Goal: Transaction & Acquisition: Purchase product/service

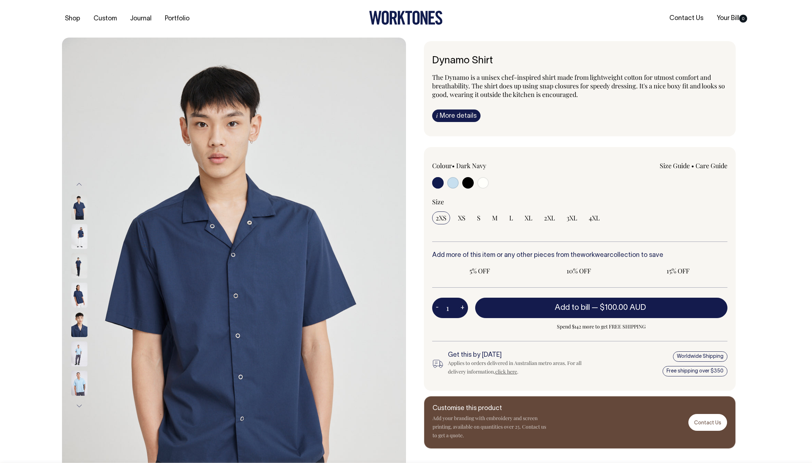
radio input "true"
select select "Off-White"
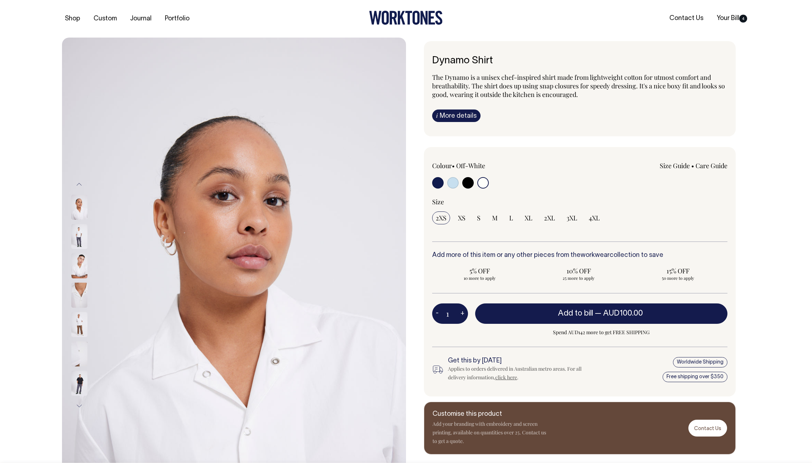
click at [67, 11] on div "Shop Custom Journal Portfolio Contact Us Your Bill 4" at bounding box center [405, 19] width 709 height 38
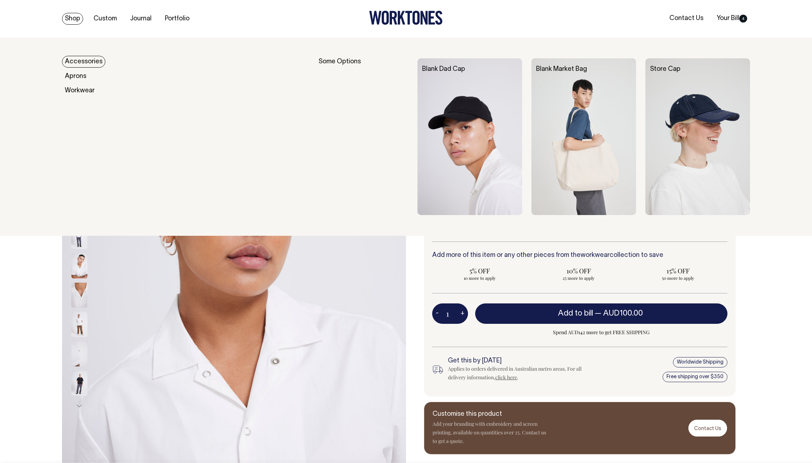
click at [67, 16] on link "Shop" at bounding box center [72, 19] width 21 height 12
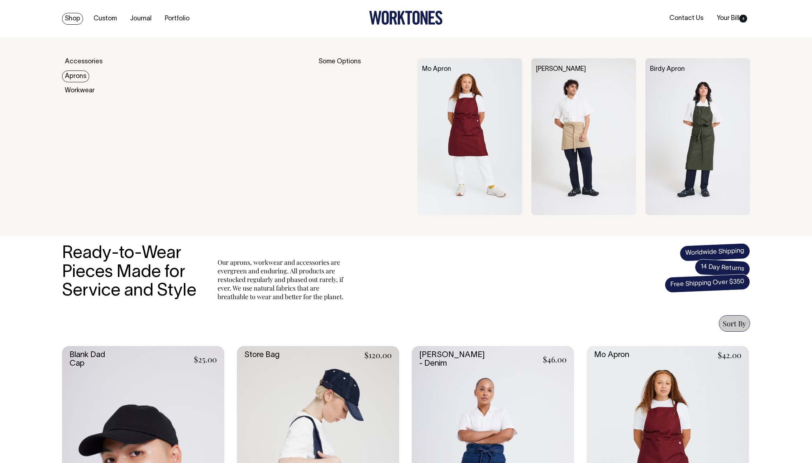
click at [78, 76] on link "Aprons" at bounding box center [75, 77] width 27 height 12
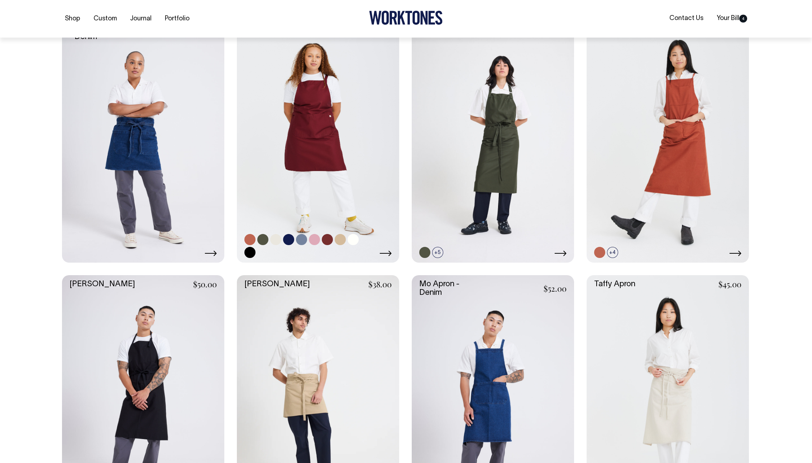
click at [310, 146] on link at bounding box center [318, 141] width 162 height 244
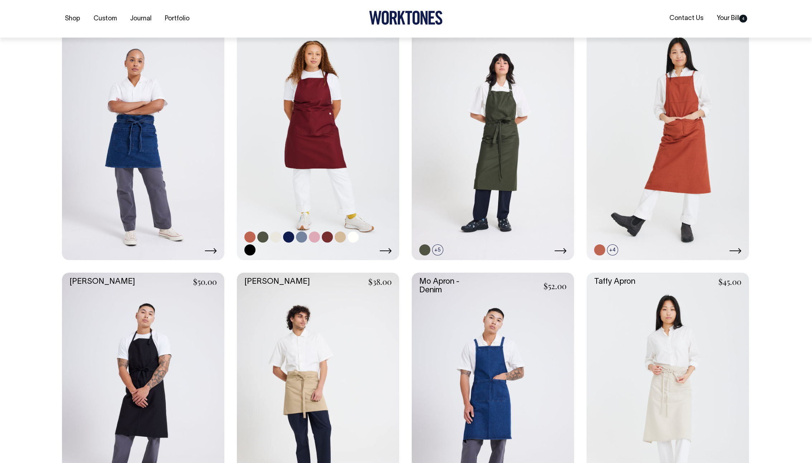
scroll to position [330, 0]
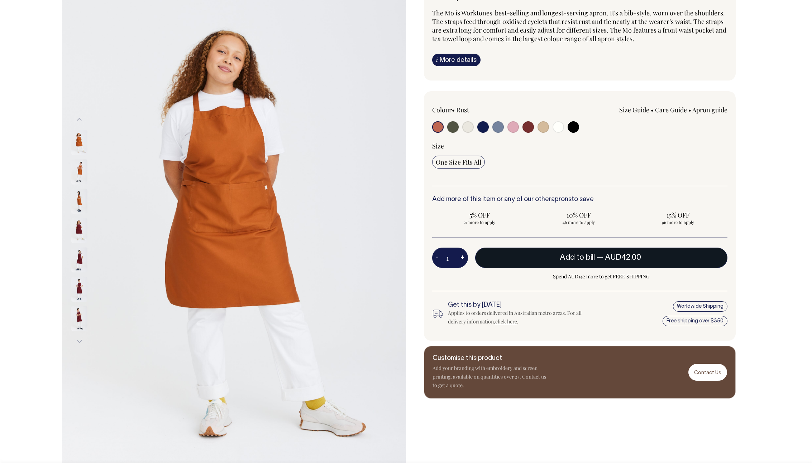
scroll to position [65, 0]
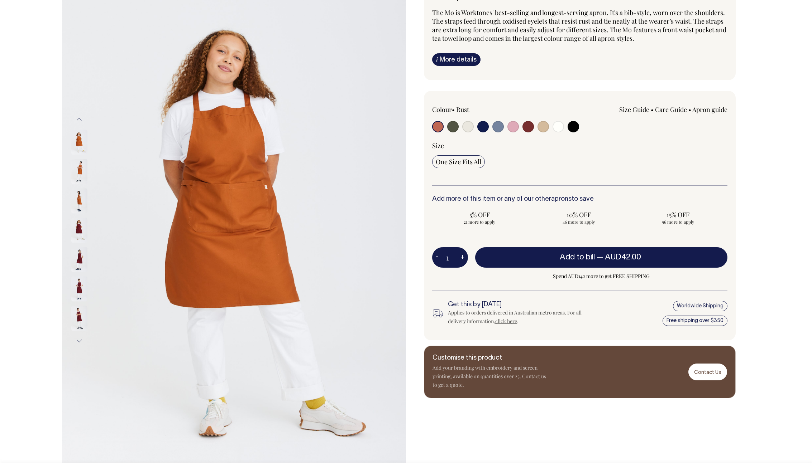
click at [458, 256] on button "+" at bounding box center [462, 258] width 11 height 14
type input "2"
click at [458, 256] on button "+" at bounding box center [462, 258] width 11 height 14
type input "3"
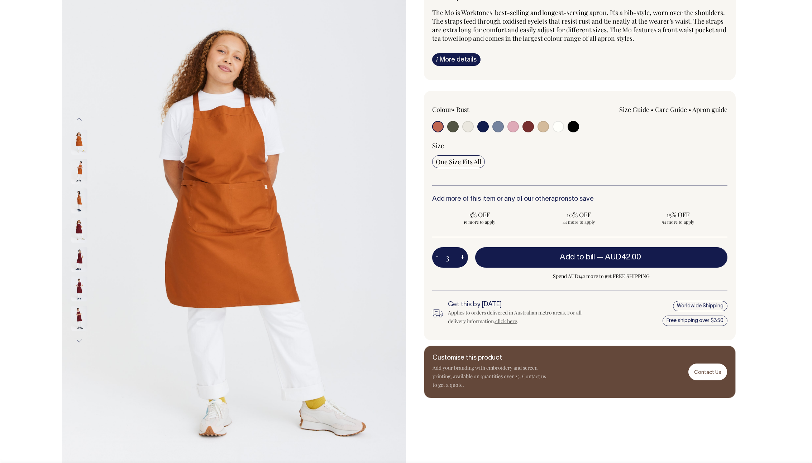
type input "3"
click at [458, 256] on button "+" at bounding box center [462, 258] width 11 height 14
type input "4"
click at [754, 196] on div "Previous Next" at bounding box center [405, 230] width 709 height 515
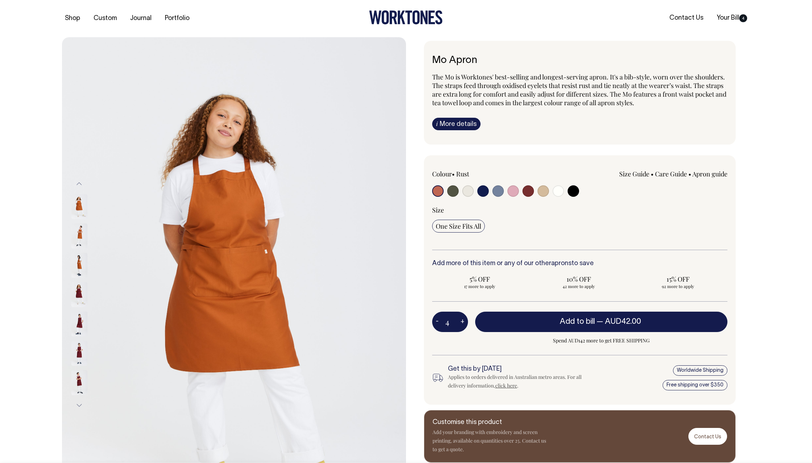
scroll to position [0, 0]
click at [731, 15] on link "Your Bill 4" at bounding box center [731, 19] width 36 height 12
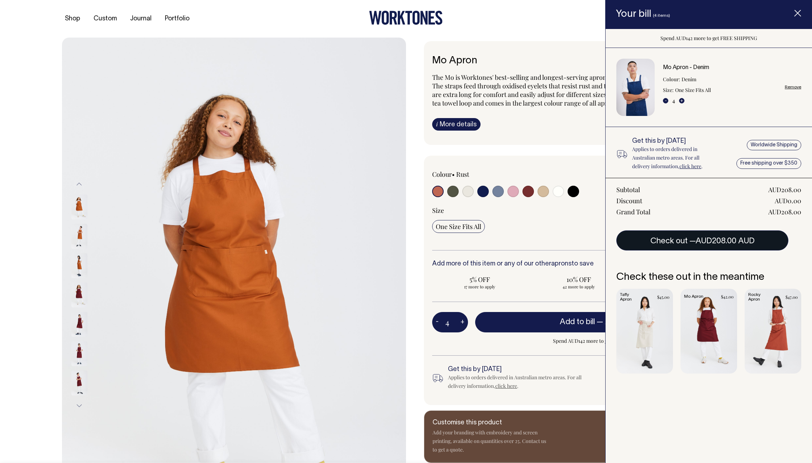
click at [705, 238] on span "AUD208.00 AUD" at bounding box center [724, 241] width 59 height 7
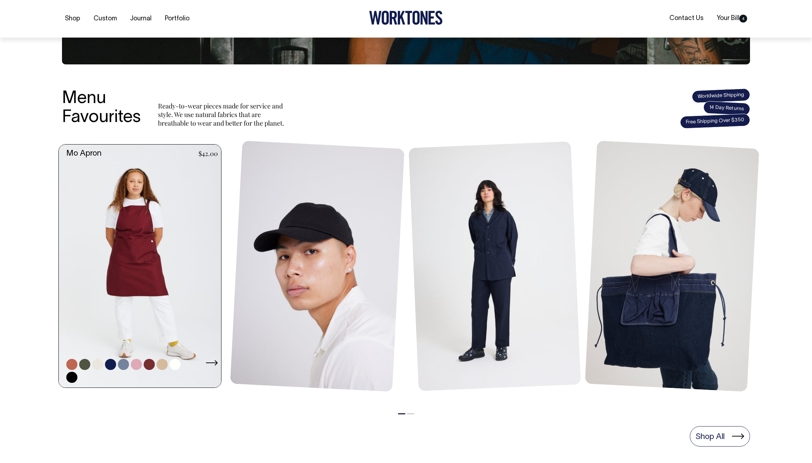
click at [165, 284] on link at bounding box center [142, 267] width 167 height 244
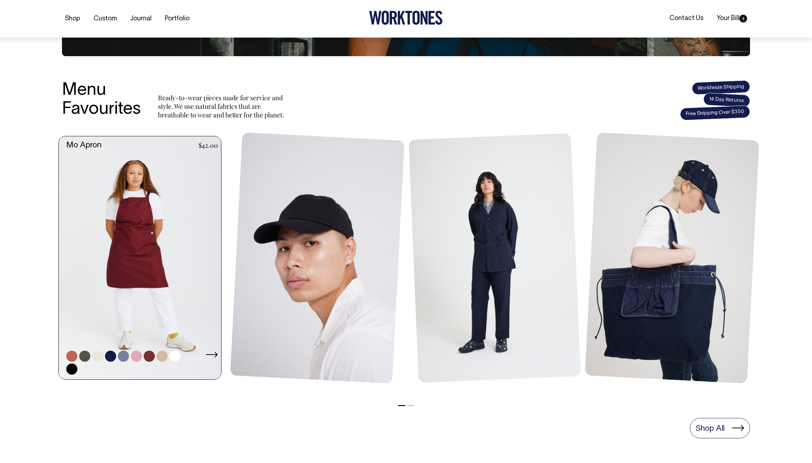
scroll to position [226, 0]
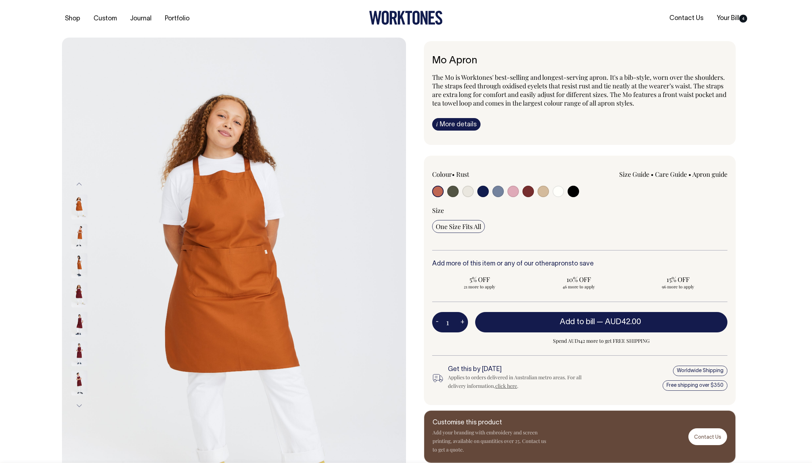
drag, startPoint x: 475, startPoint y: 59, endPoint x: 432, endPoint y: 58, distance: 43.3
click at [432, 58] on h6 "Mo Apron" at bounding box center [579, 61] width 295 height 11
copy h6 "Mo Apron"
drag, startPoint x: 436, startPoint y: 328, endPoint x: 436, endPoint y: 324, distance: 4.7
click at [436, 328] on button "-" at bounding box center [437, 323] width 10 height 14
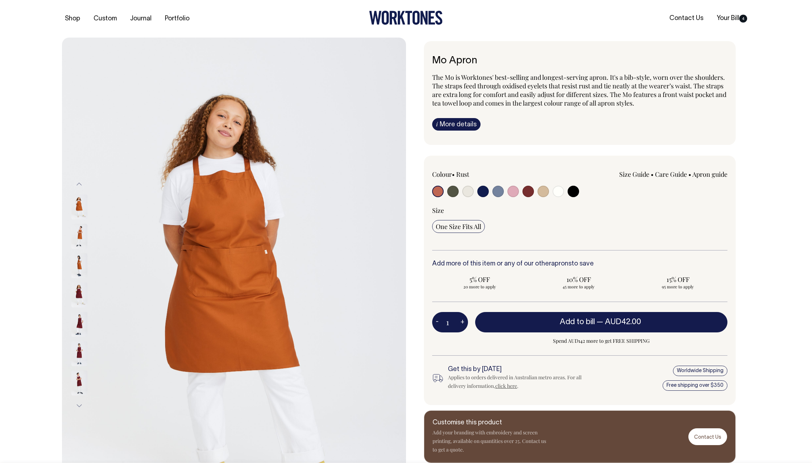
click at [436, 324] on button "-" at bounding box center [437, 323] width 10 height 14
drag, startPoint x: 470, startPoint y: 186, endPoint x: 470, endPoint y: 191, distance: 5.4
click at [471, 187] on label at bounding box center [467, 192] width 11 height 13
click at [471, 187] on input "radio" at bounding box center [467, 191] width 11 height 11
radio input "true"
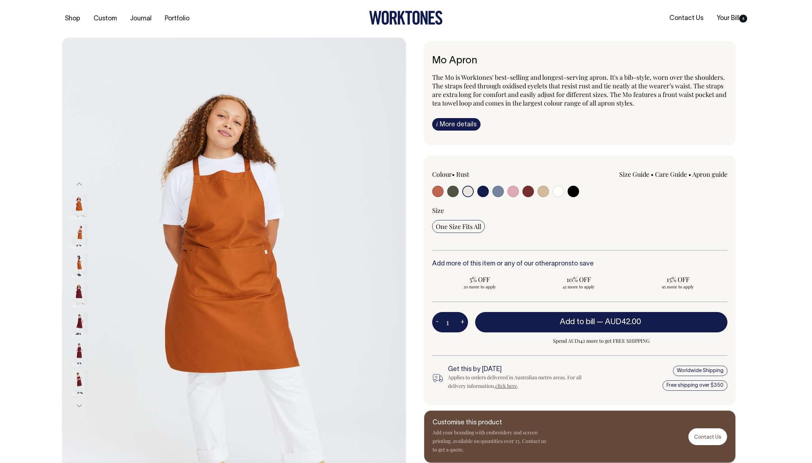
radio input "true"
select select "Natural"
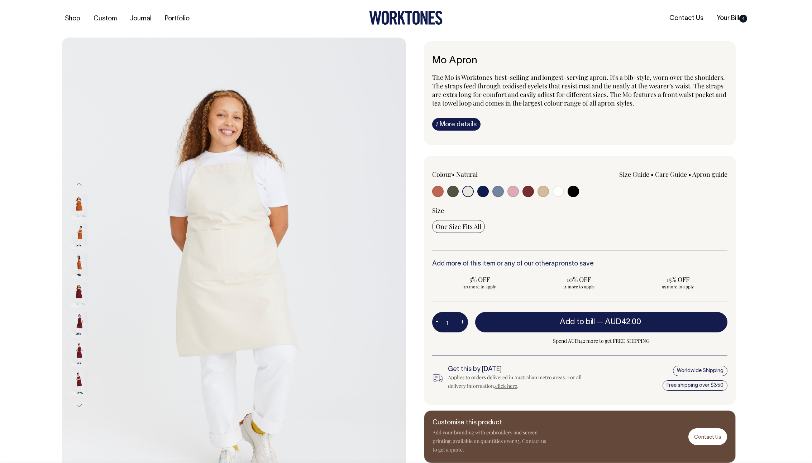
click at [470, 191] on input "radio" at bounding box center [467, 191] width 11 height 11
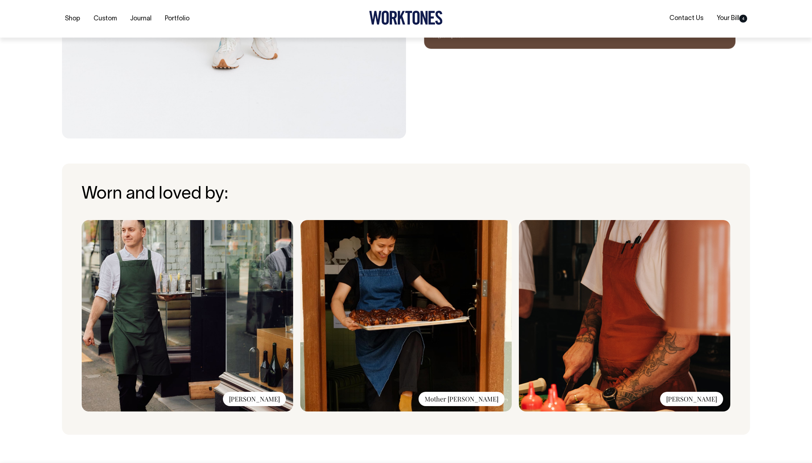
scroll to position [415, 0]
